Goal: Use online tool/utility: Utilize a website feature to perform a specific function

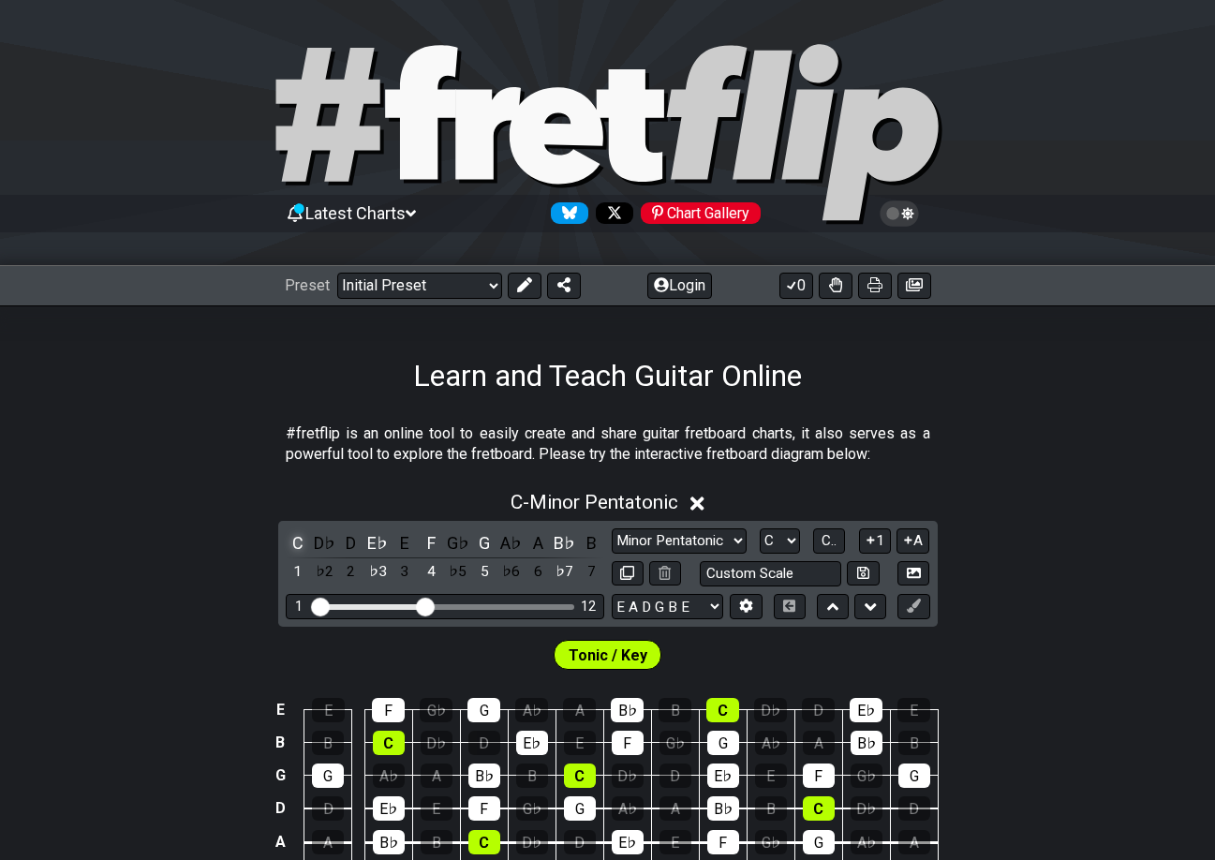
scroll to position [187, 0]
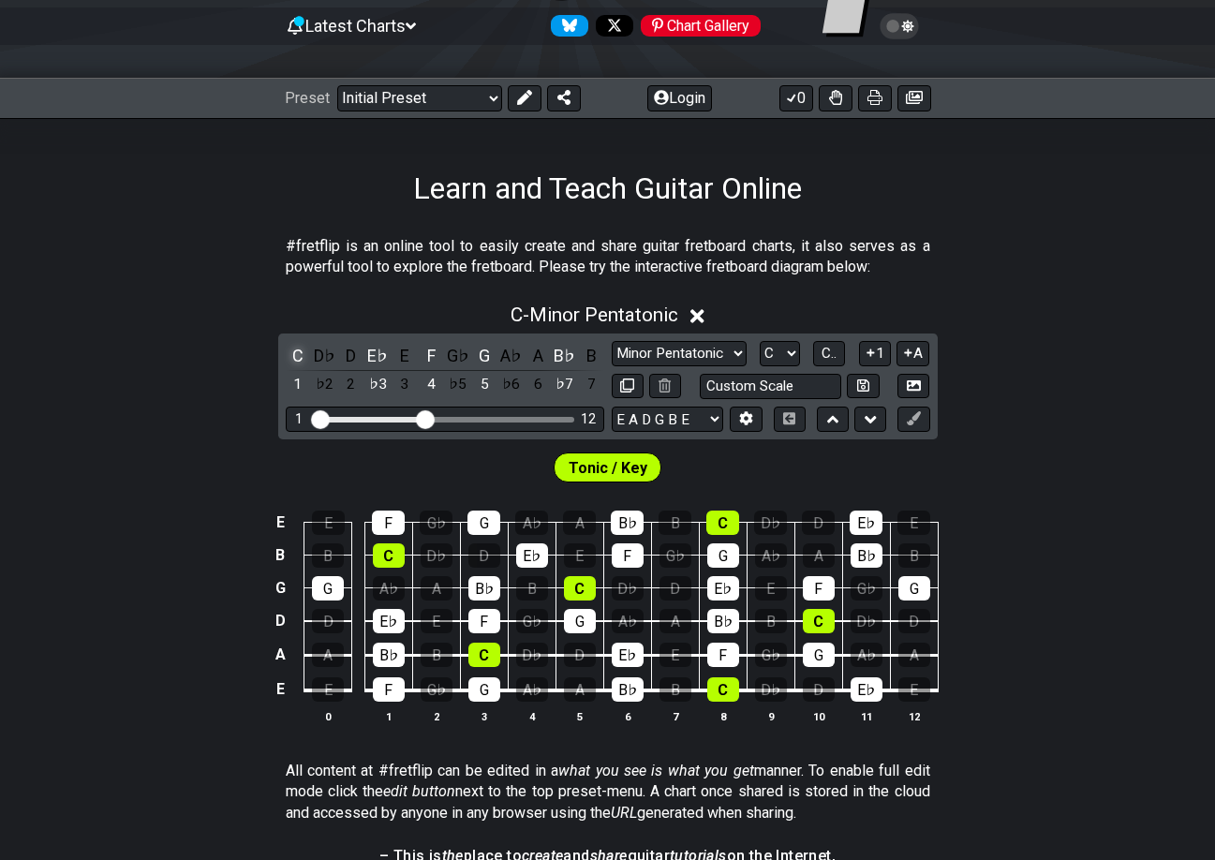
click at [296, 351] on div "C" at bounding box center [298, 355] width 24 height 25
click at [349, 351] on div "D" at bounding box center [351, 355] width 24 height 25
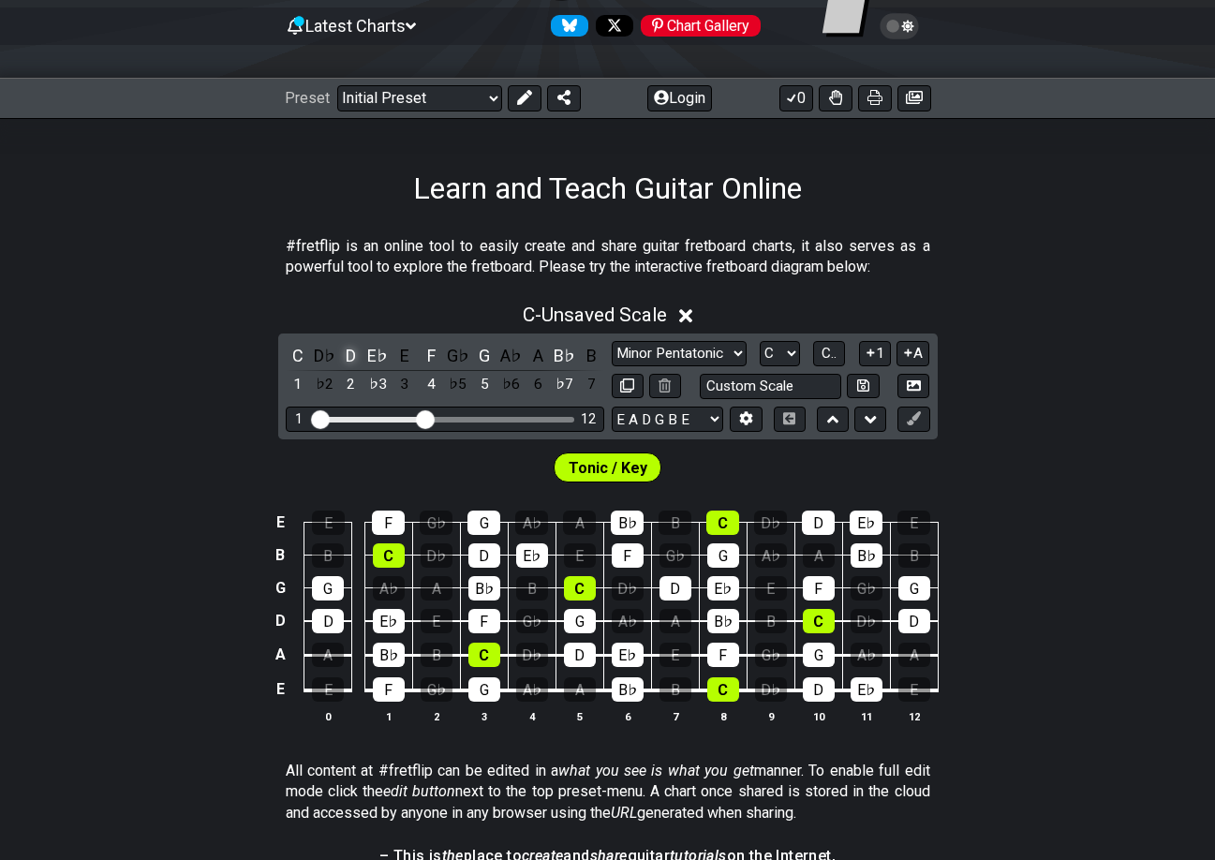
click at [349, 351] on div "D" at bounding box center [351, 355] width 24 height 25
click at [299, 351] on div "C" at bounding box center [298, 355] width 24 height 25
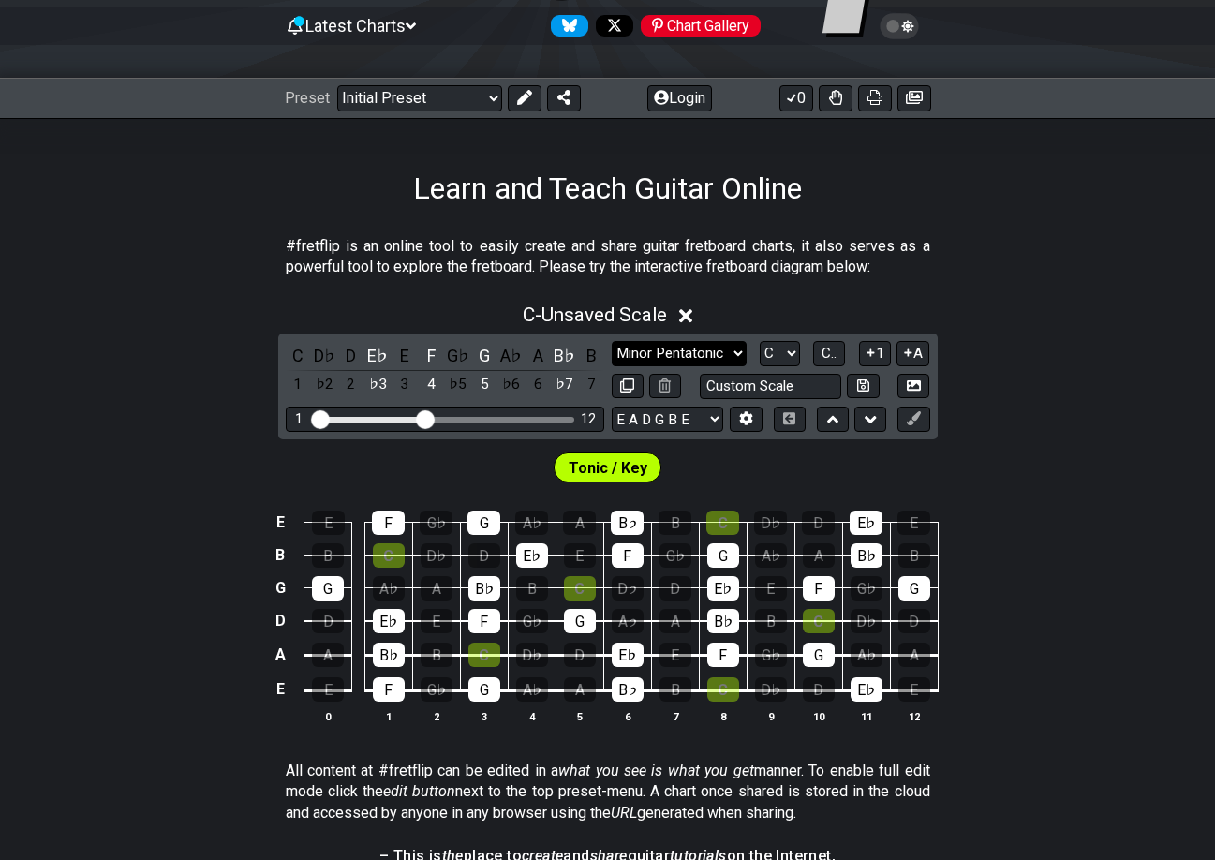
click at [739, 355] on select "Minor Pentatonic Click to edit Minor Pentatonic Major Pentatonic Minor Blues Ma…" at bounding box center [679, 353] width 135 height 25
click at [1024, 529] on div "E E F G♭ G A♭ A B♭ B C D♭ D E♭ E B B C D♭ D E♭ E F G♭ G A♭ A B♭ B G G A♭ A B♭ B…" at bounding box center [607, 617] width 1215 height 263
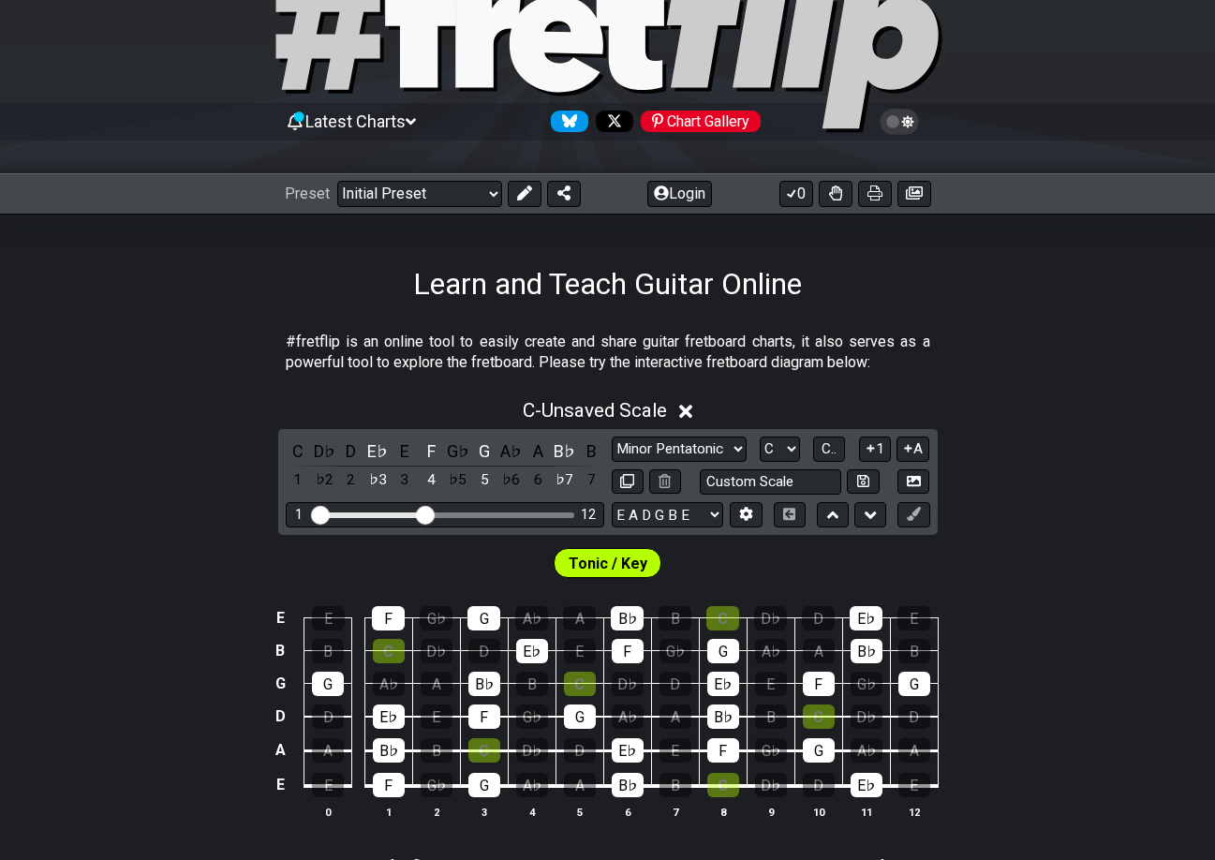
scroll to position [0, 0]
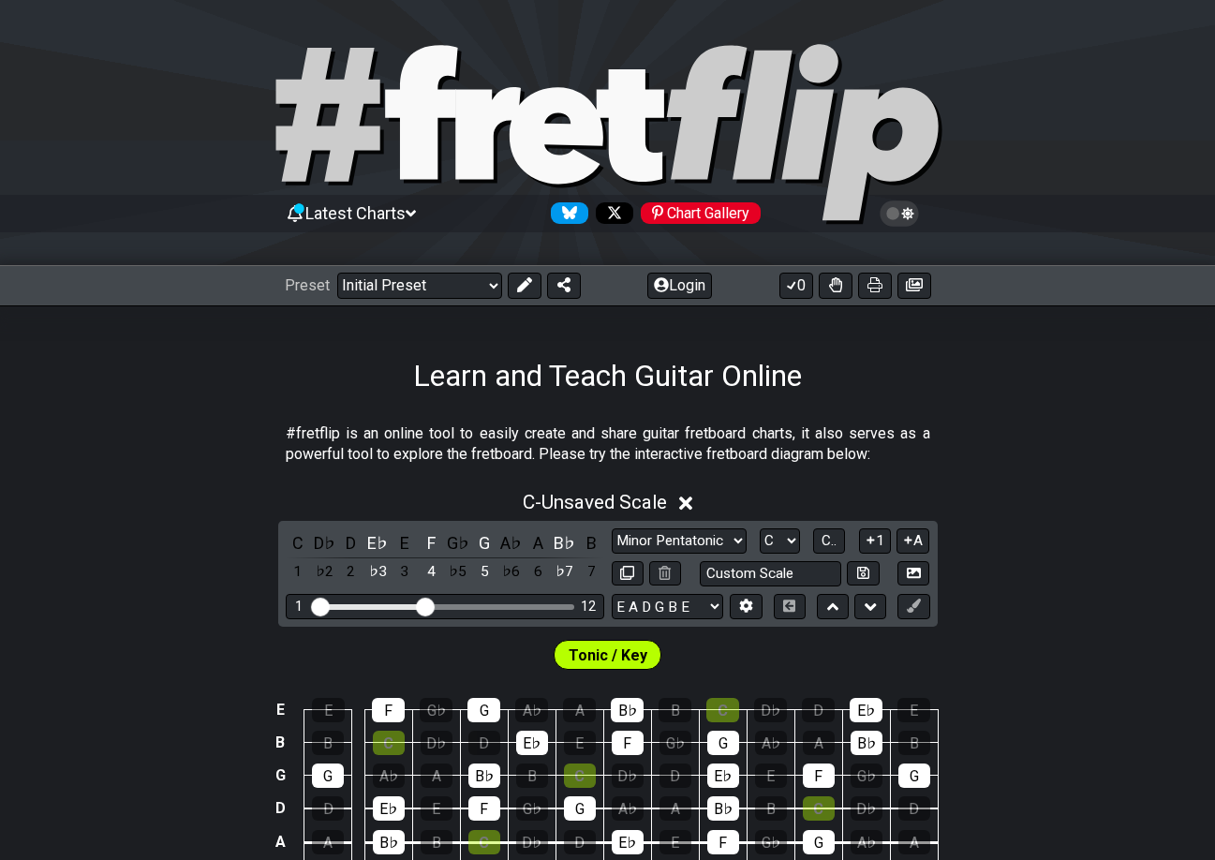
click at [598, 131] on icon at bounding box center [556, 135] width 94 height 97
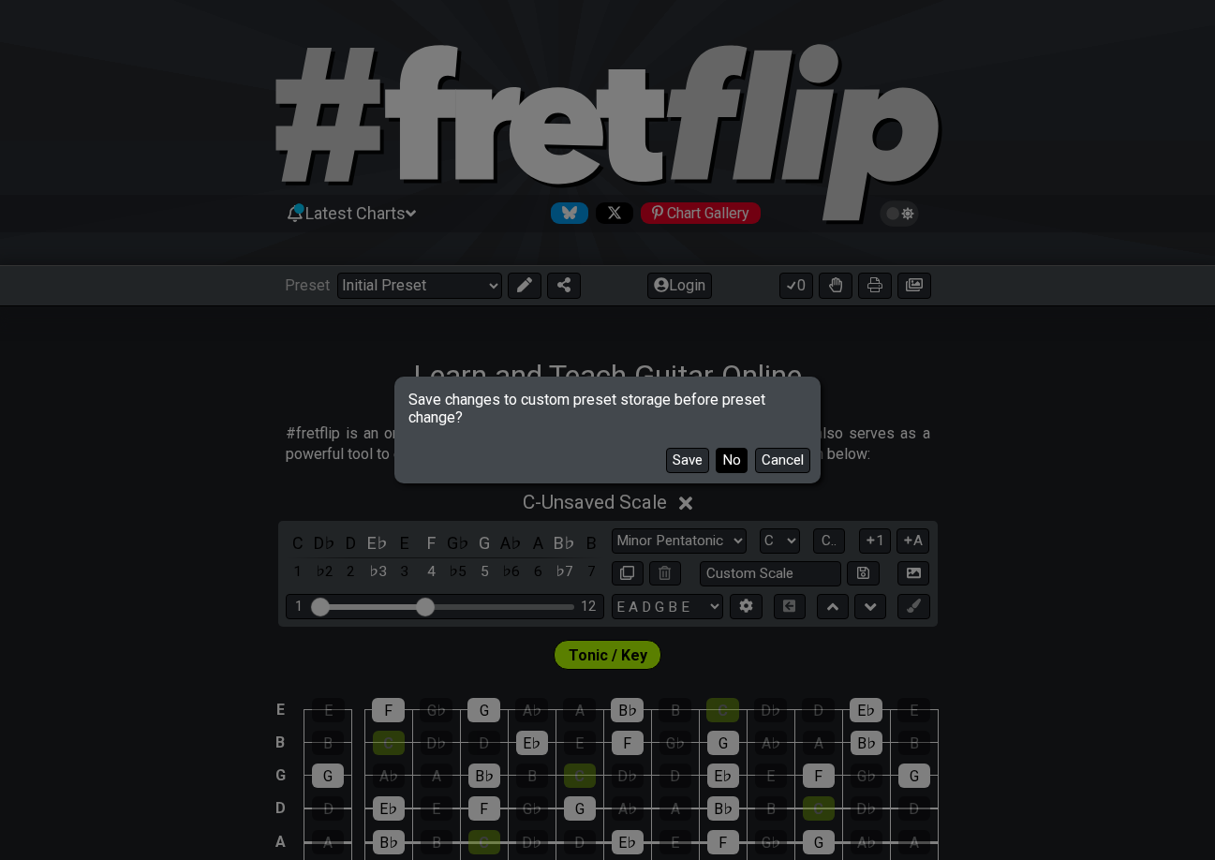
click at [732, 463] on button "No" at bounding box center [732, 460] width 32 height 25
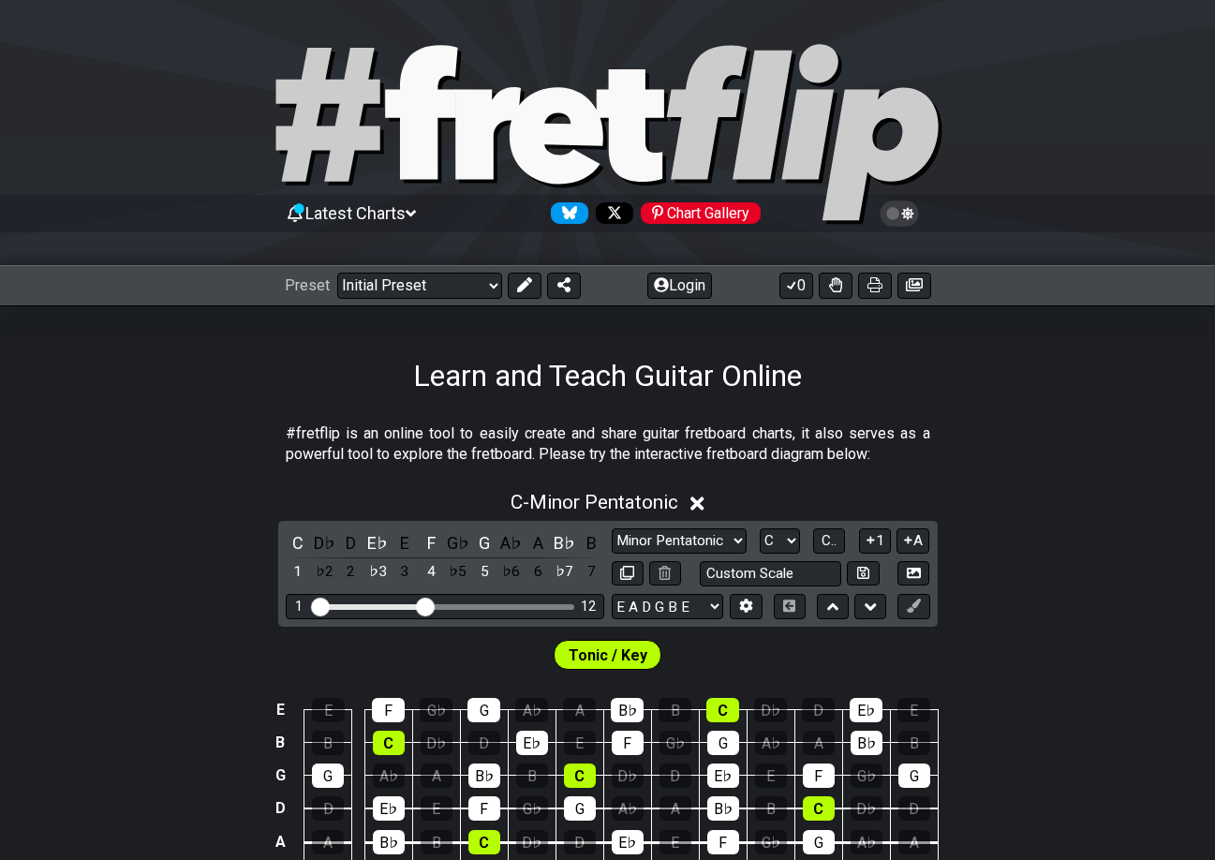
click at [361, 67] on icon at bounding box center [327, 115] width 104 height 134
click at [644, 128] on icon at bounding box center [629, 125] width 67 height 112
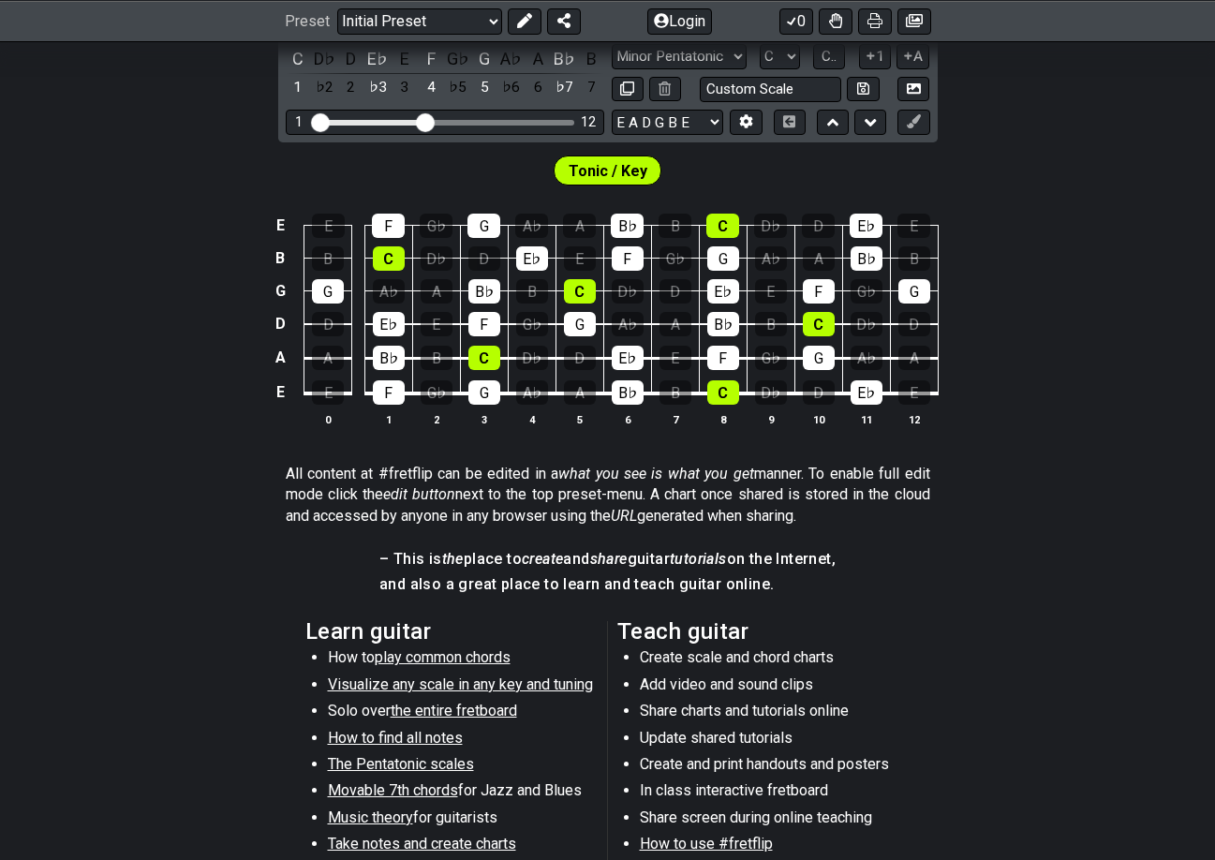
scroll to position [264, 0]
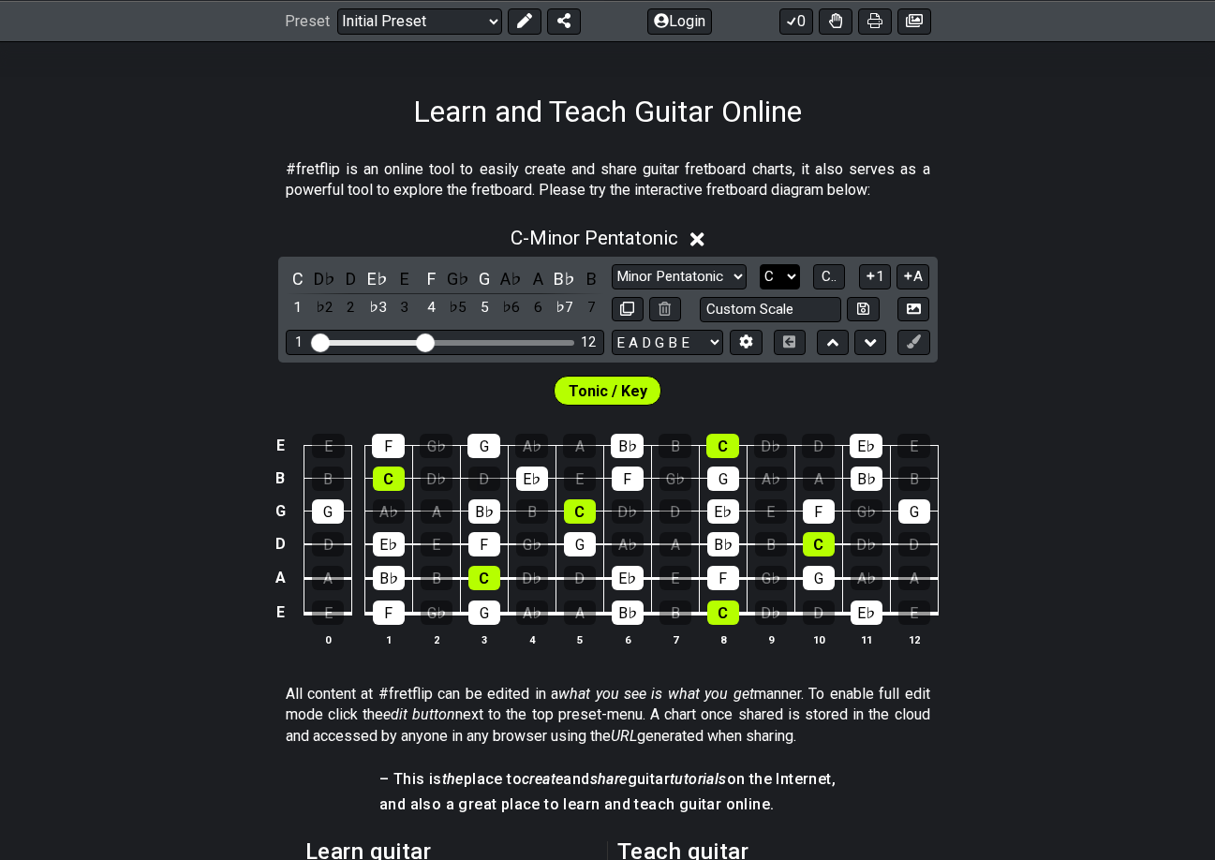
click at [775, 273] on select "A♭ A A♯ B♭ B C C♯ D♭ D D♯ E♭ E F F♯ G♭ G G♯" at bounding box center [780, 276] width 40 height 25
select select "D"
click at [760, 264] on select "A♭ A A♯ B♭ B C C♯ D♭ D D♯ E♭ E F F♯ G♭ G G♯" at bounding box center [780, 276] width 40 height 25
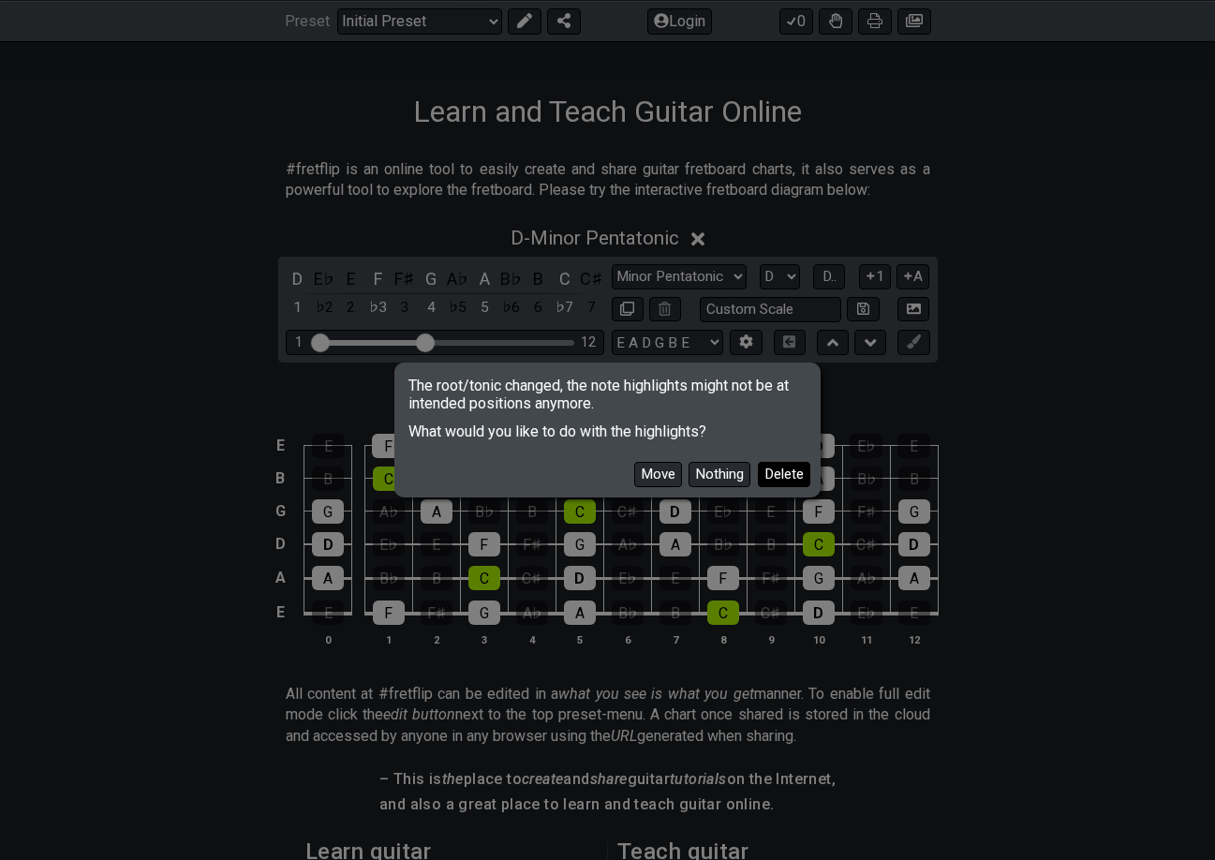
click at [783, 473] on button "Delete" at bounding box center [784, 474] width 52 height 25
